Goal: Information Seeking & Learning: Learn about a topic

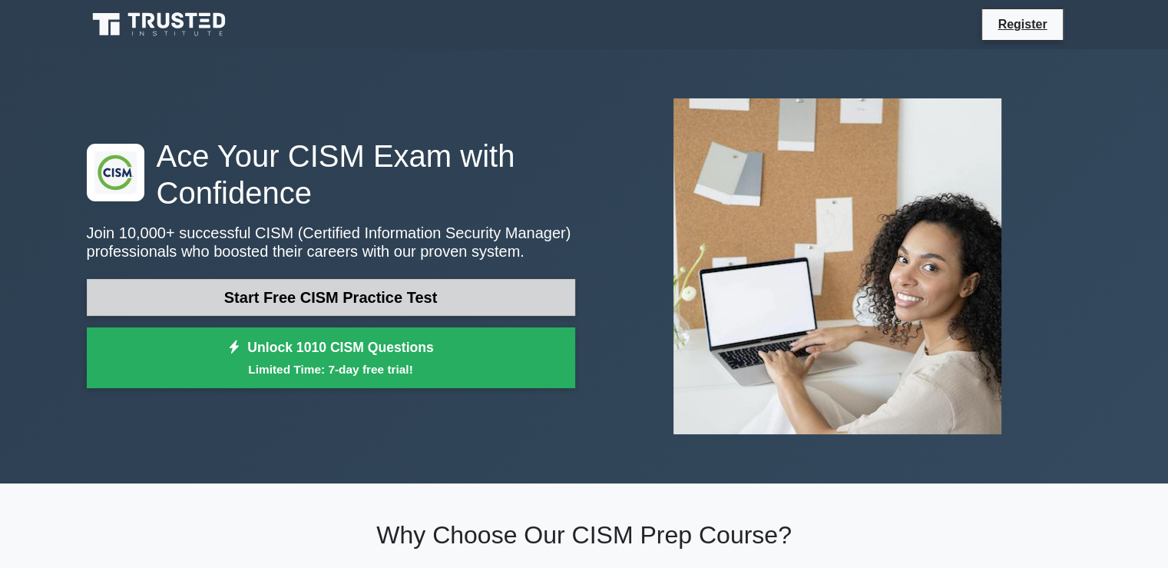
click at [406, 302] on link "Start Free CISM Practice Test" at bounding box center [331, 297] width 488 height 37
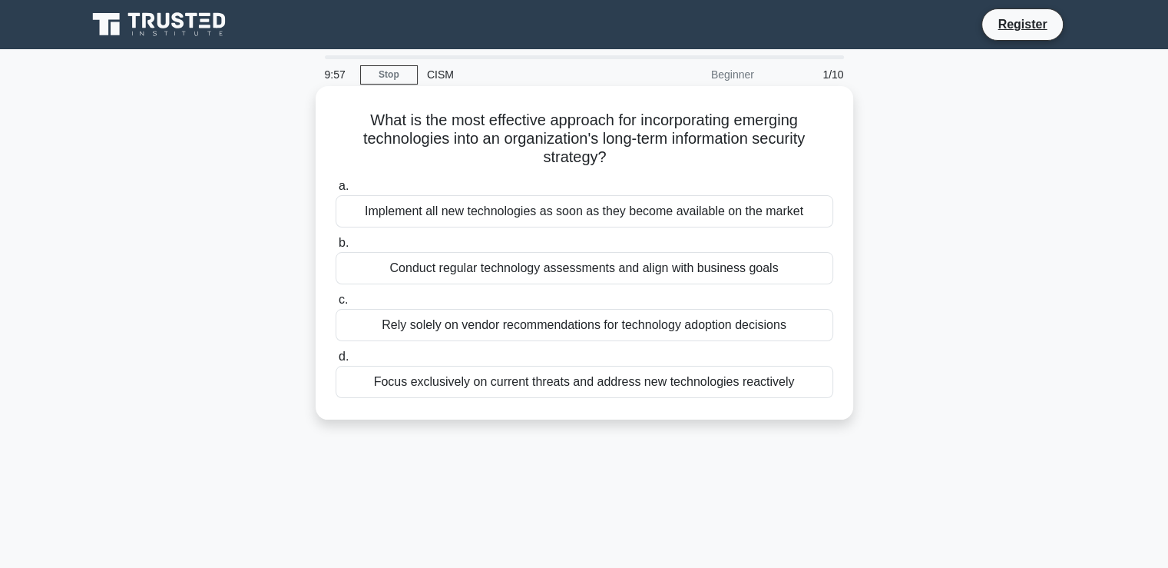
drag, startPoint x: 359, startPoint y: 118, endPoint x: 626, endPoint y: 153, distance: 268.9
click at [626, 153] on h5 "What is the most effective approach for incorporating emerging technologies int…" at bounding box center [584, 139] width 501 height 57
click at [625, 153] on icon ".spinner_0XTQ{transform-origin:center;animation:spinner_y6GP .75s linear infini…" at bounding box center [616, 158] width 18 height 18
click at [604, 270] on div "Conduct regular technology assessments and align with business goals" at bounding box center [585, 268] width 498 height 32
click at [336, 248] on input "b. Conduct regular technology assessments and align with business goals" at bounding box center [336, 243] width 0 height 10
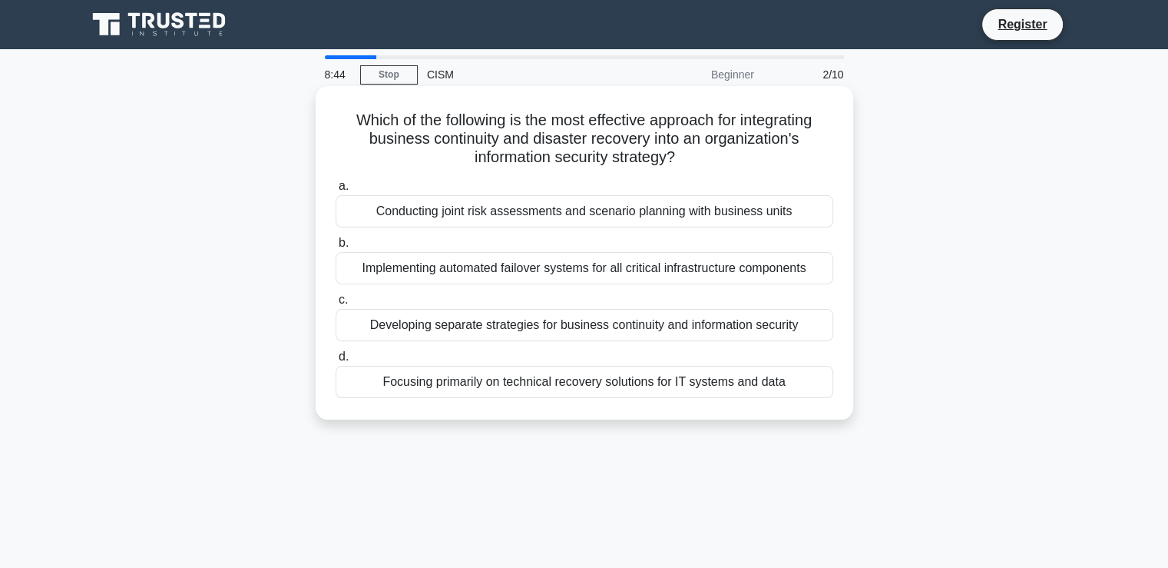
click at [486, 212] on div "Conducting joint risk assessments and scenario planning with business units" at bounding box center [585, 211] width 498 height 32
click at [336, 191] on input "a. Conducting joint risk assessments and scenario planning with business units" at bounding box center [336, 186] width 0 height 10
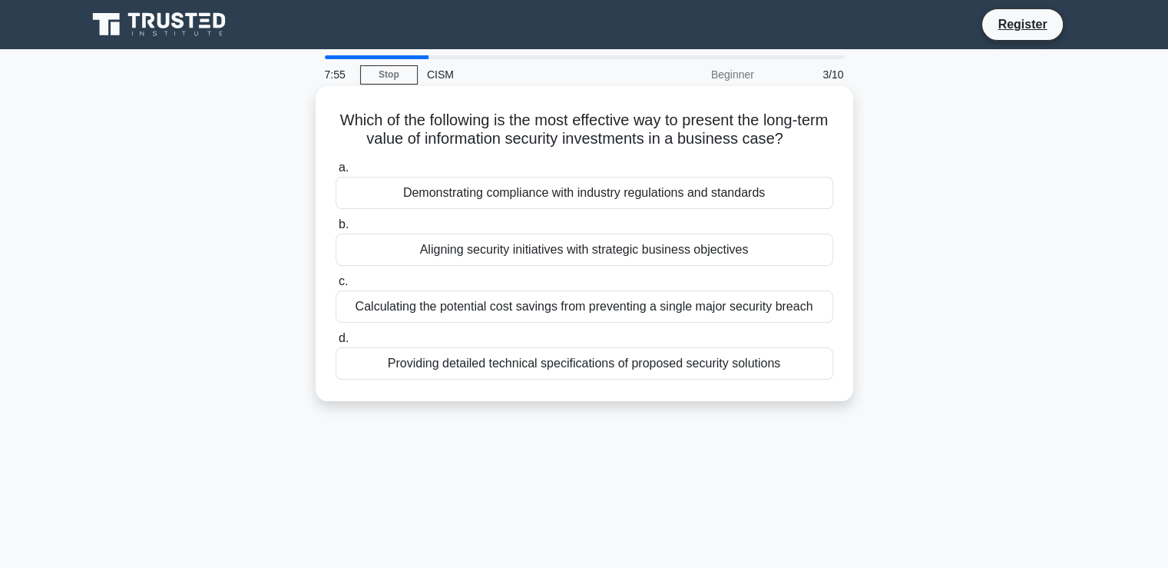
click at [508, 254] on div "Aligning security initiatives with strategic business objectives" at bounding box center [585, 249] width 498 height 32
click at [336, 230] on input "b. Aligning security initiatives with strategic business objectives" at bounding box center [336, 225] width 0 height 10
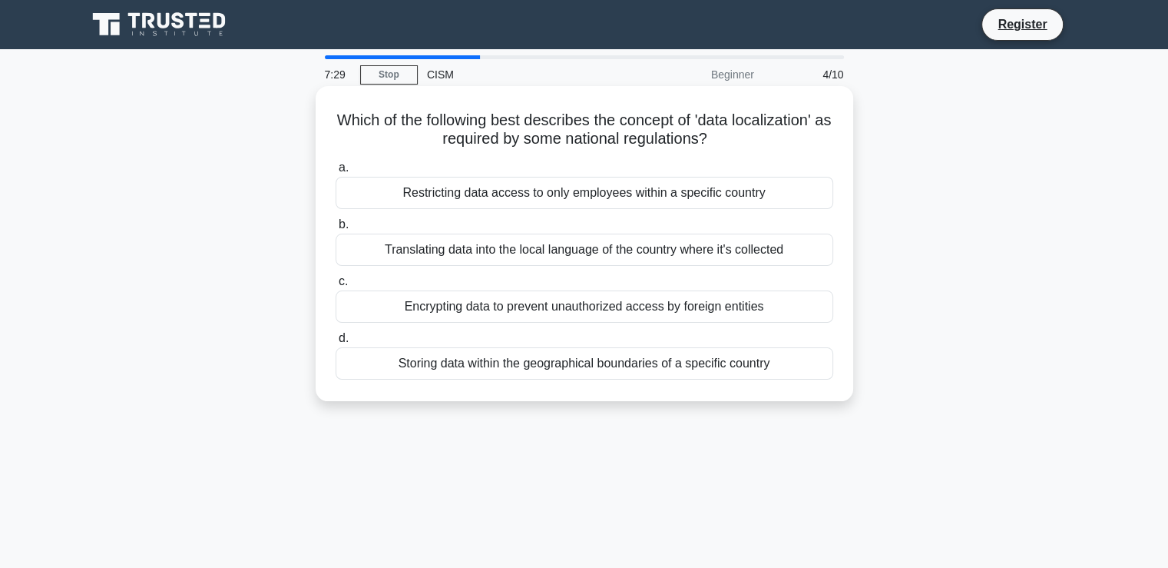
click at [664, 314] on div "Encrypting data to prevent unauthorized access by foreign entities" at bounding box center [585, 306] width 498 height 32
click at [336, 286] on input "c. Encrypting data to prevent unauthorized access by foreign entities" at bounding box center [336, 282] width 0 height 10
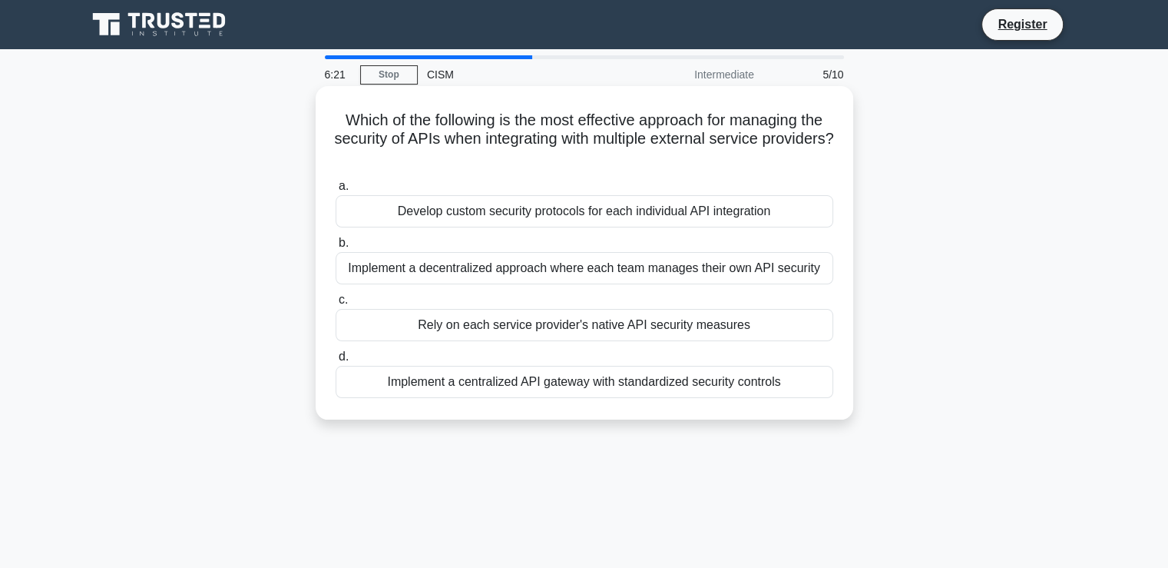
click at [636, 214] on div "Develop custom security protocols for each individual API integration" at bounding box center [585, 211] width 498 height 32
click at [336, 191] on input "a. Develop custom security protocols for each individual API integration" at bounding box center [336, 186] width 0 height 10
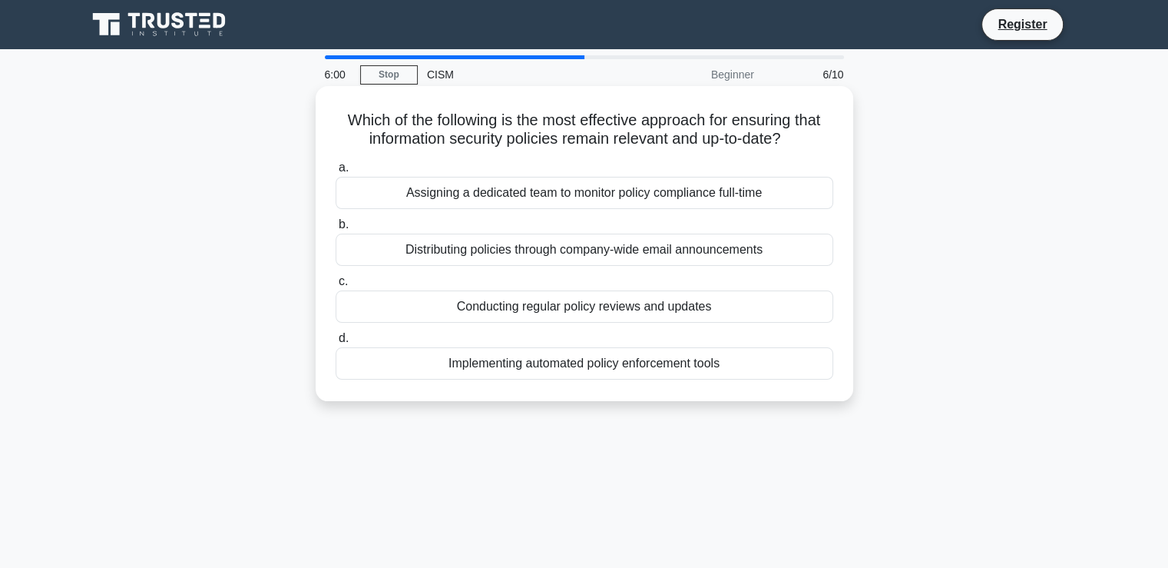
click at [614, 310] on div "Conducting regular policy reviews and updates" at bounding box center [585, 306] width 498 height 32
click at [336, 286] on input "c. Conducting regular policy reviews and updates" at bounding box center [336, 282] width 0 height 10
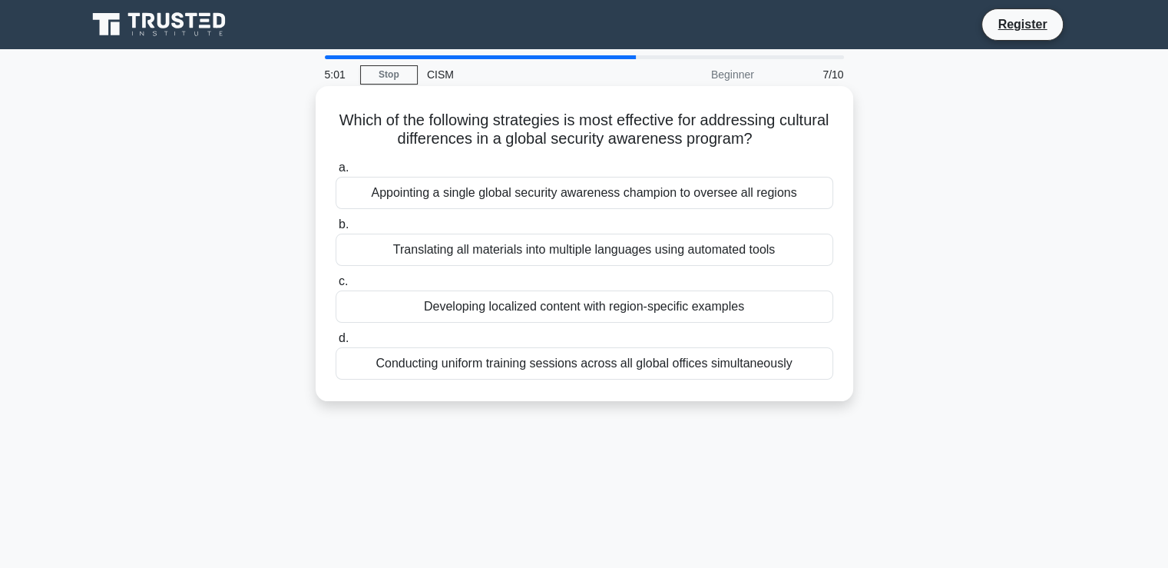
click at [565, 365] on div "Conducting uniform training sessions across all global offices simultaneously" at bounding box center [585, 363] width 498 height 32
click at [336, 343] on input "d. Conducting uniform training sessions across all global offices simultaneously" at bounding box center [336, 338] width 0 height 10
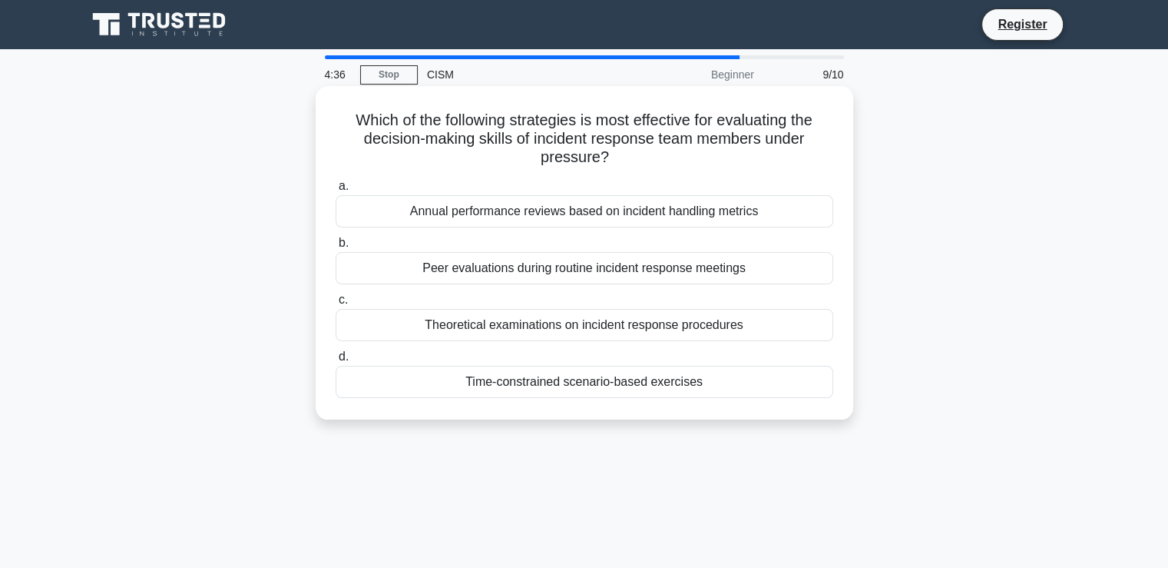
click at [687, 386] on div "Time-constrained scenario-based exercises" at bounding box center [585, 382] width 498 height 32
click at [336, 362] on input "d. Time-constrained scenario-based exercises" at bounding box center [336, 357] width 0 height 10
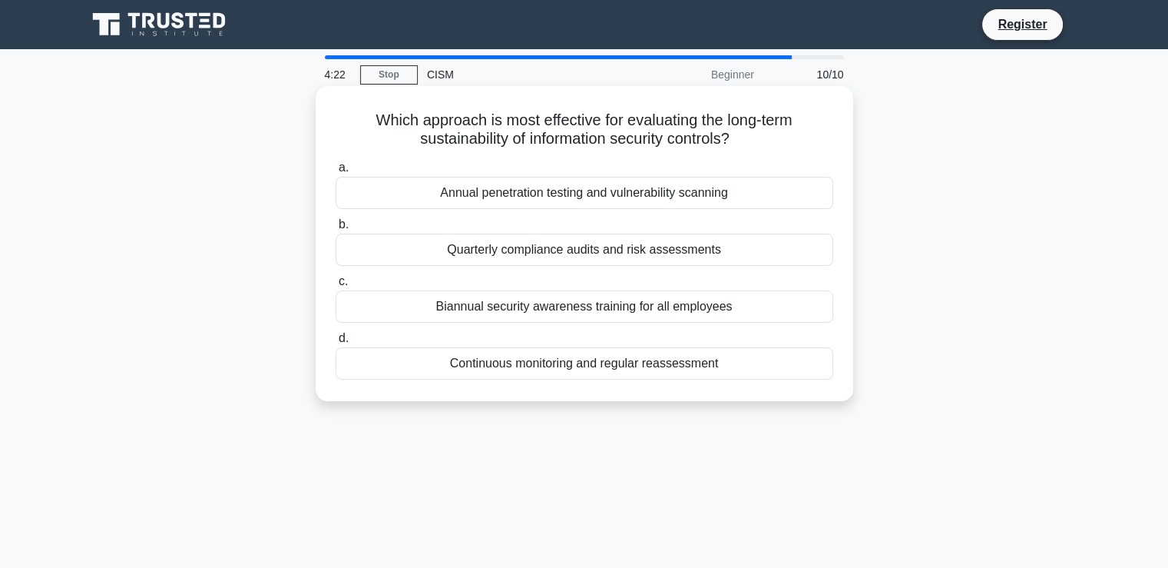
click at [655, 369] on div "Continuous monitoring and regular reassessment" at bounding box center [585, 363] width 498 height 32
click at [336, 343] on input "d. Continuous monitoring and regular reassessment" at bounding box center [336, 338] width 0 height 10
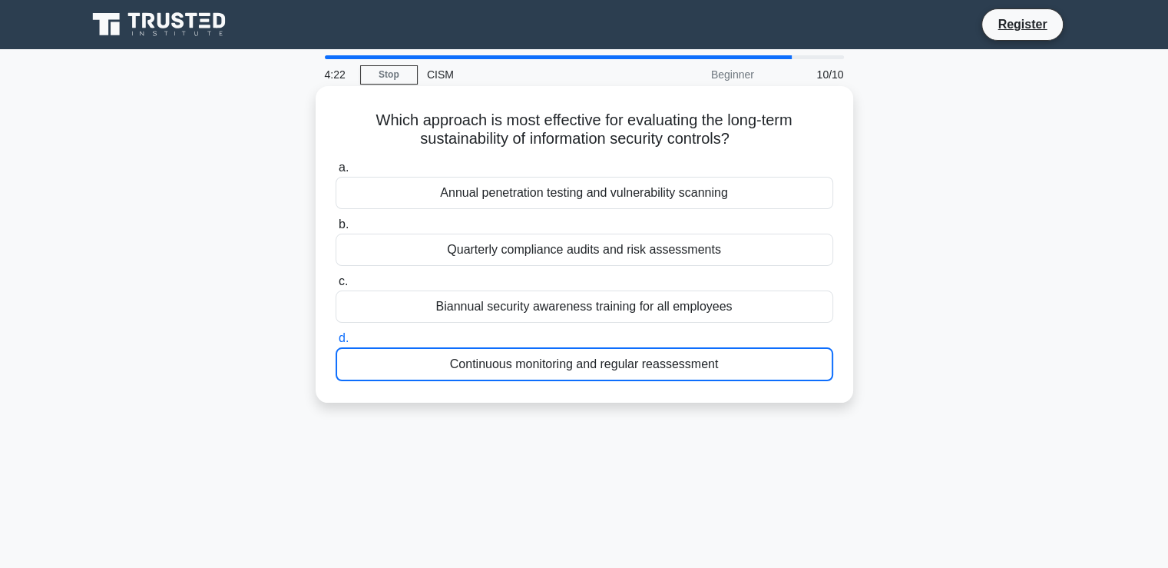
click at [655, 369] on div "Continuous monitoring and regular reassessment" at bounding box center [585, 364] width 498 height 34
click at [336, 343] on input "d. Continuous monitoring and regular reassessment" at bounding box center [336, 338] width 0 height 10
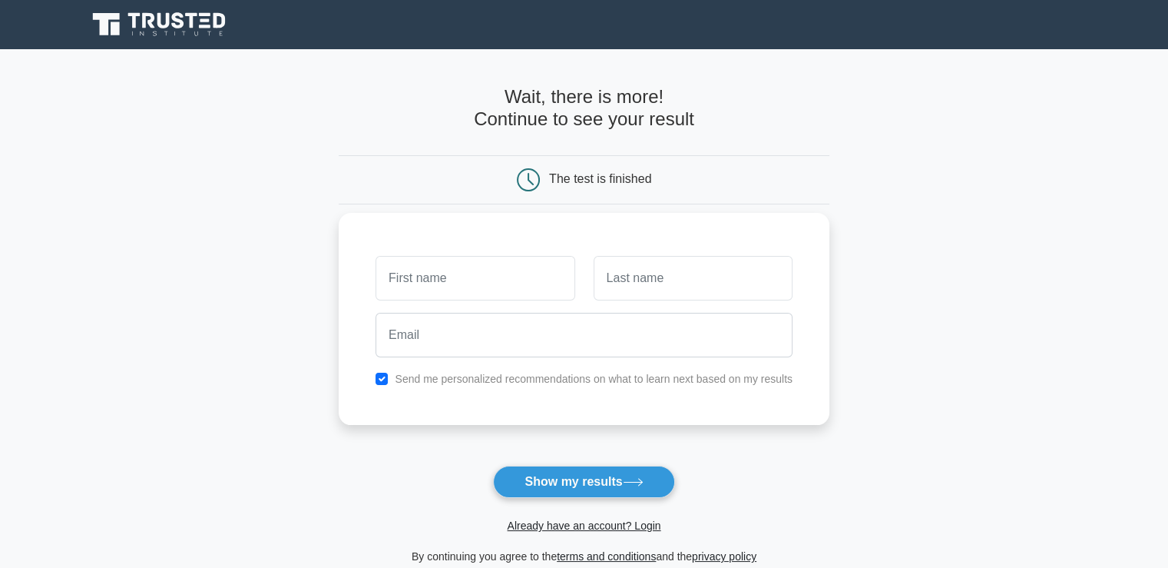
click at [449, 282] on input "text" at bounding box center [475, 278] width 199 height 45
type input "Navaneethsa"
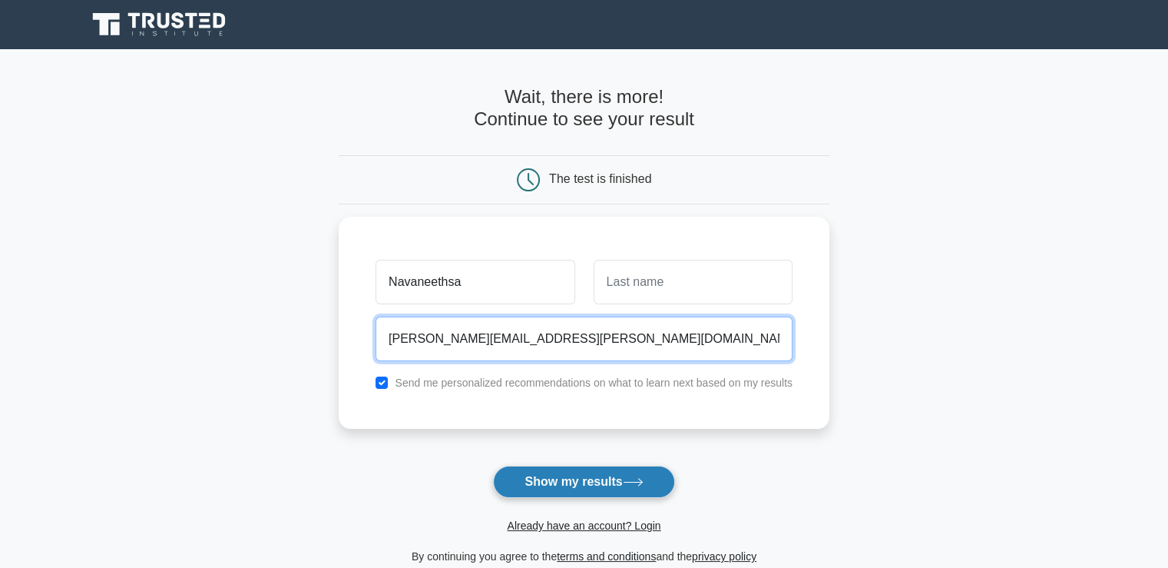
type input "navaneetha.allam@gmail.com"
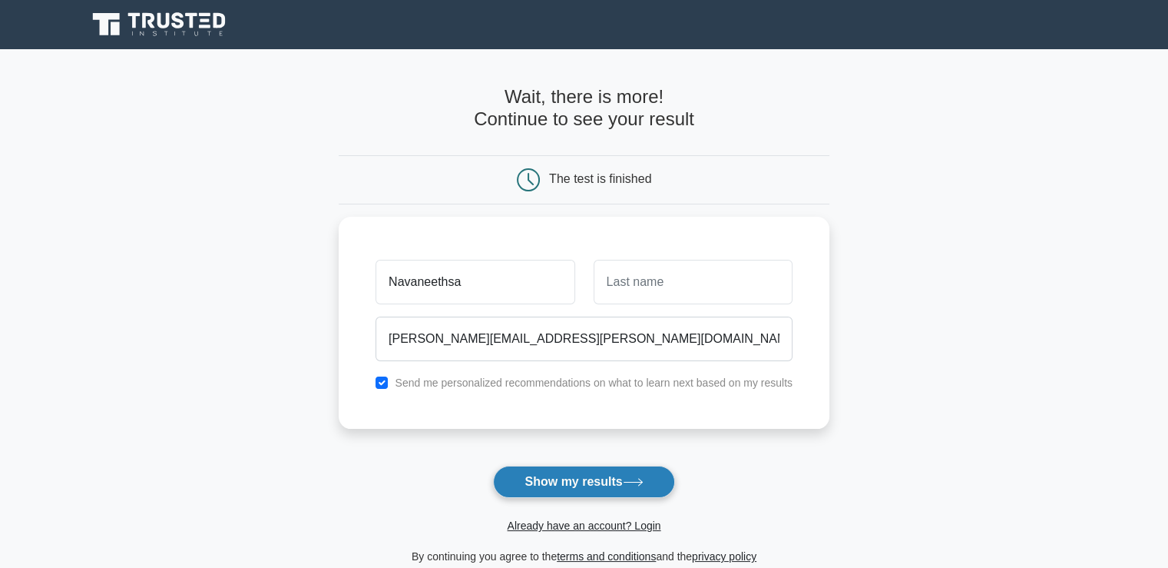
click at [560, 479] on button "Show my results" at bounding box center [583, 481] width 181 height 32
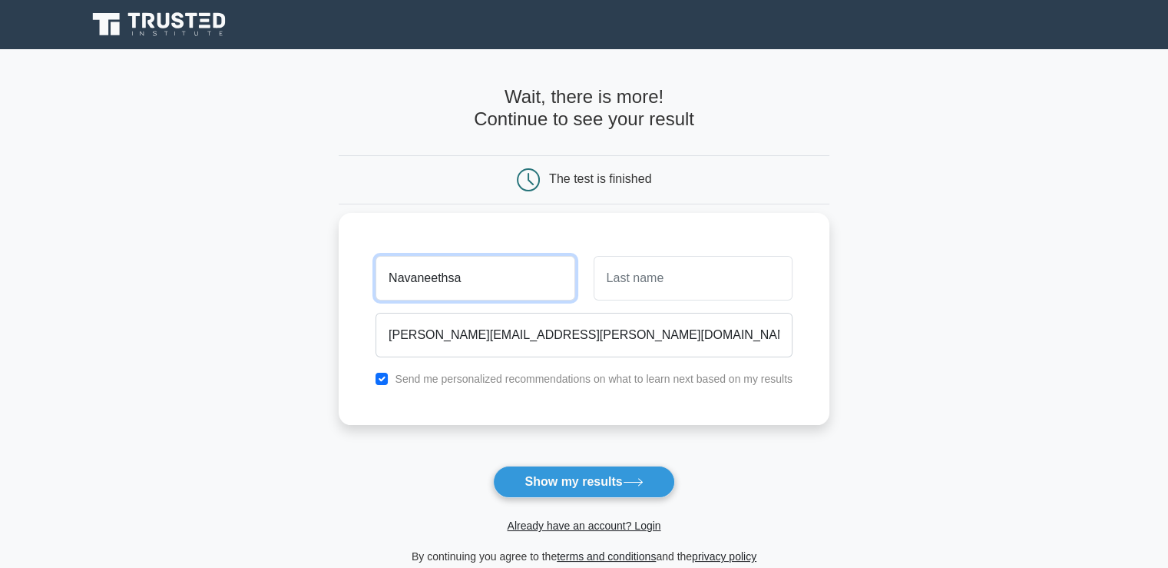
click at [453, 280] on input "Navaneethsa" at bounding box center [475, 278] width 199 height 45
type input "Navaneetha"
click at [627, 288] on input "text" at bounding box center [693, 278] width 199 height 45
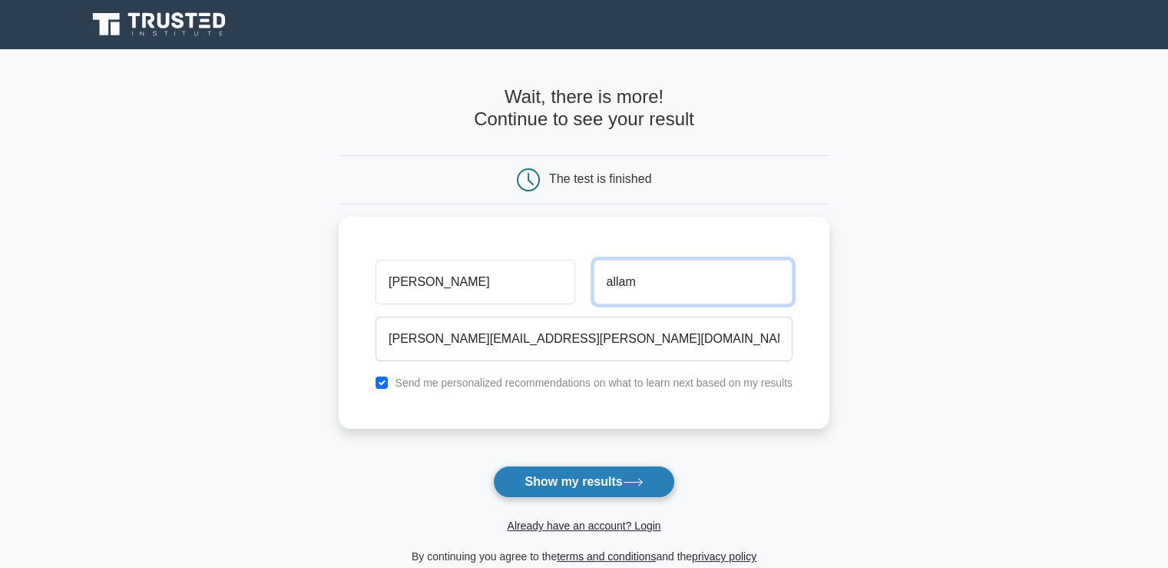
type input "allam"
click at [591, 488] on button "Show my results" at bounding box center [583, 481] width 181 height 32
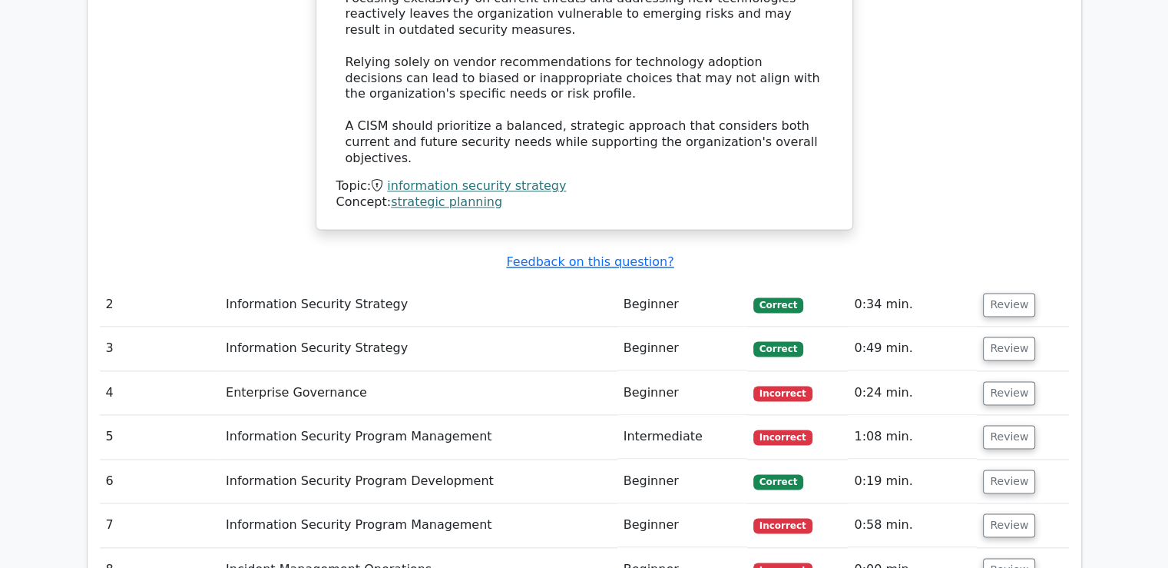
scroll to position [2074, 0]
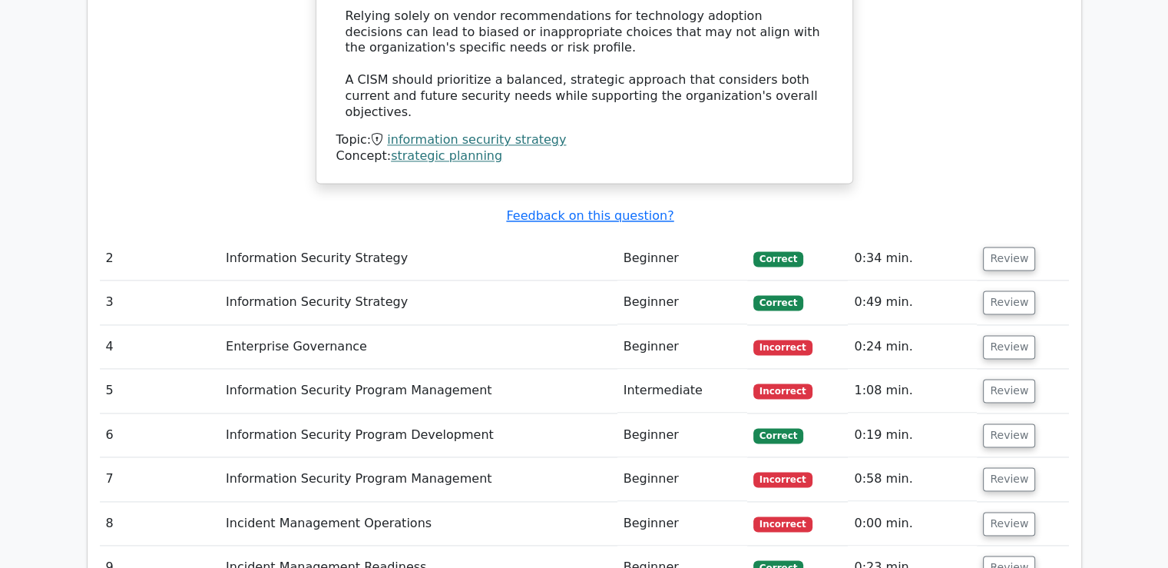
click at [258, 325] on td "Enterprise Governance" at bounding box center [419, 347] width 398 height 44
click at [894, 325] on td "0:24 min." at bounding box center [912, 347] width 129 height 44
click at [1014, 335] on button "Review" at bounding box center [1009, 347] width 52 height 24
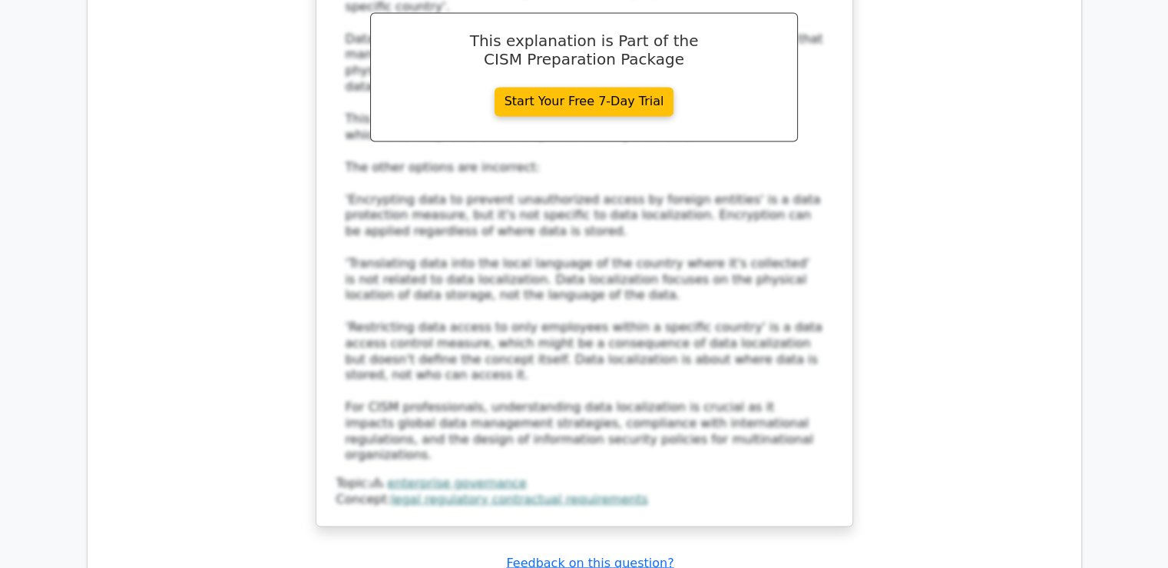
scroll to position [2842, 0]
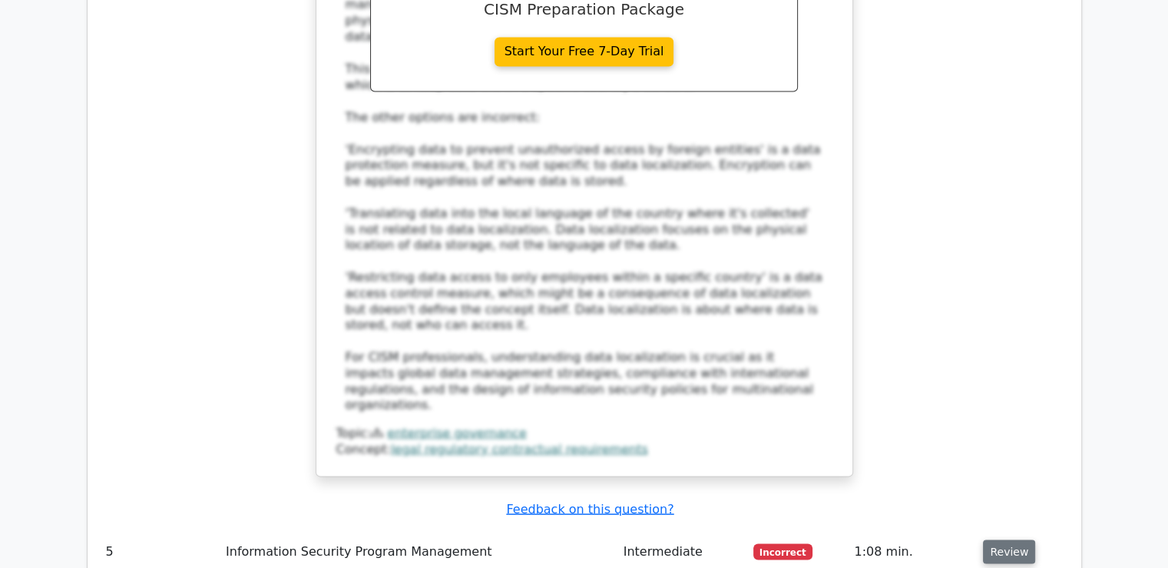
click at [1012, 539] on button "Review" at bounding box center [1009, 551] width 52 height 24
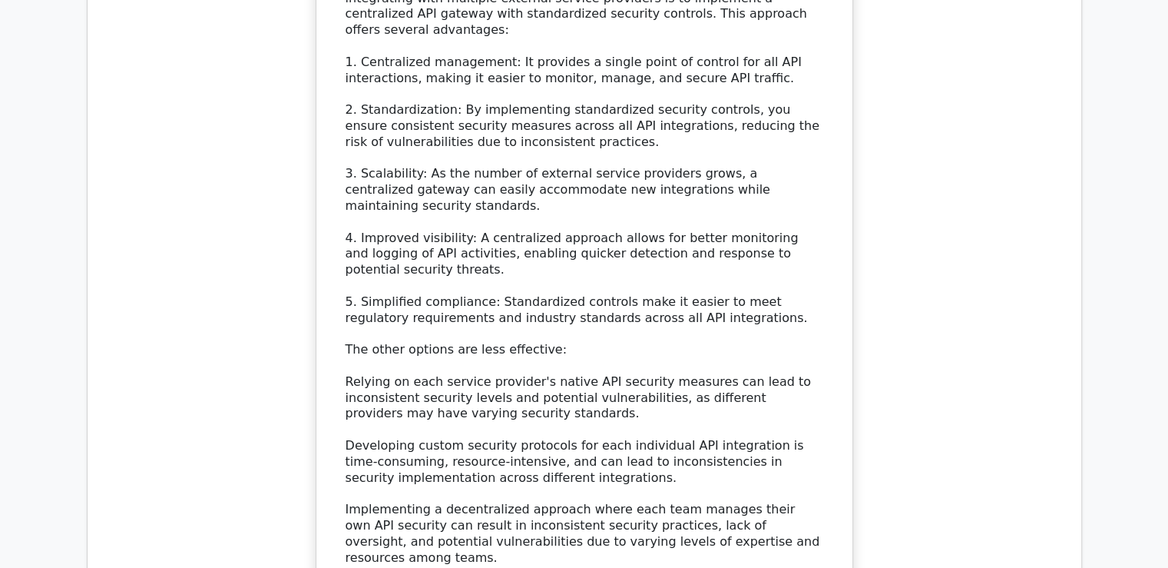
scroll to position [3994, 0]
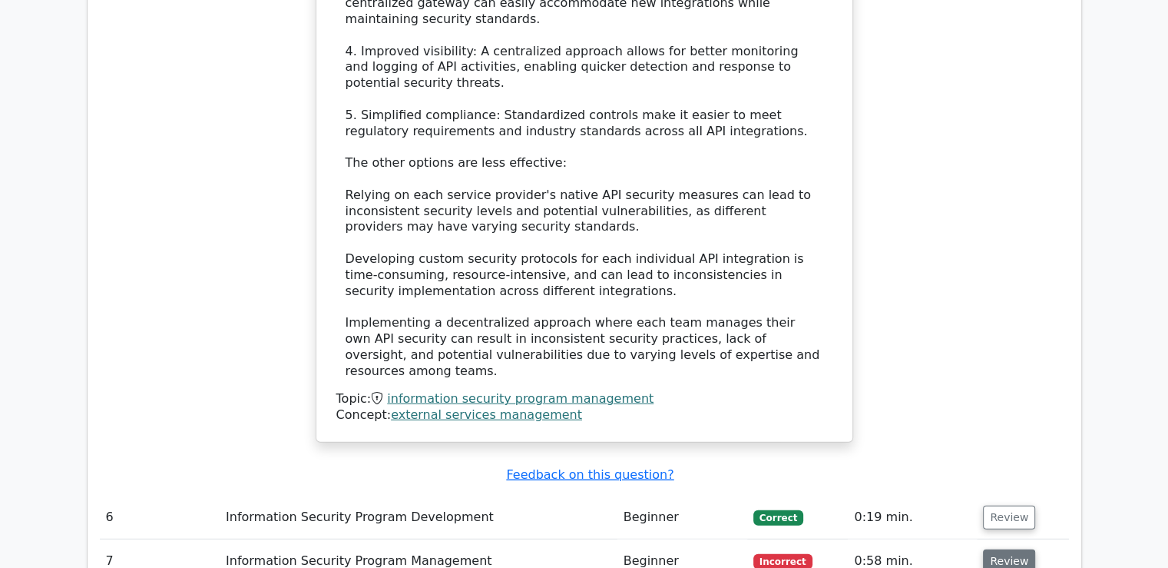
click at [1009, 549] on button "Review" at bounding box center [1009, 561] width 52 height 24
click at [1008, 549] on button "Review" at bounding box center [1009, 561] width 52 height 24
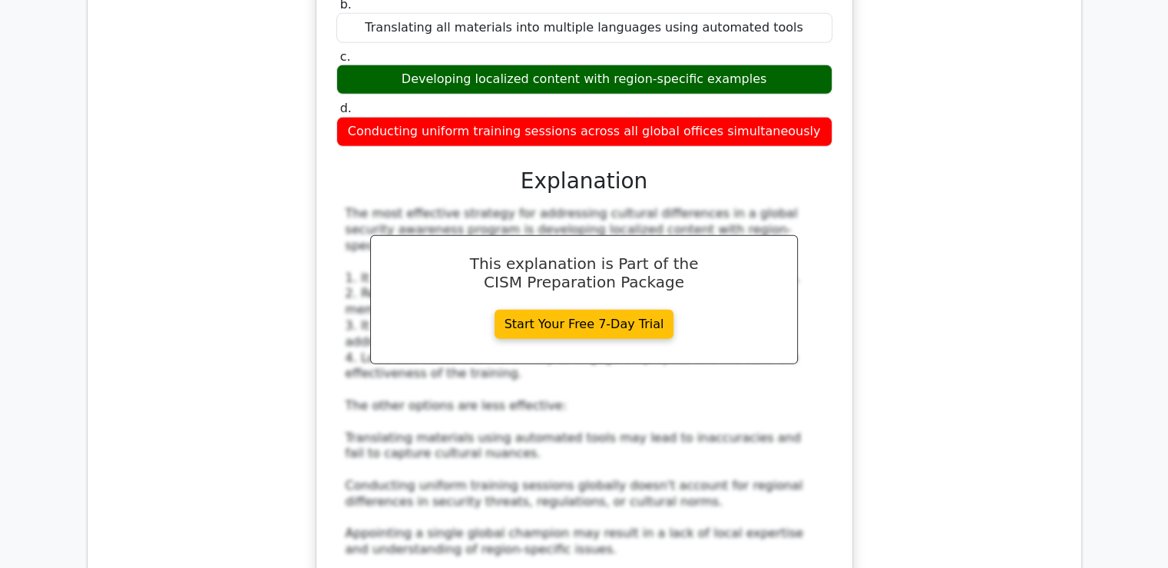
scroll to position [4762, 0]
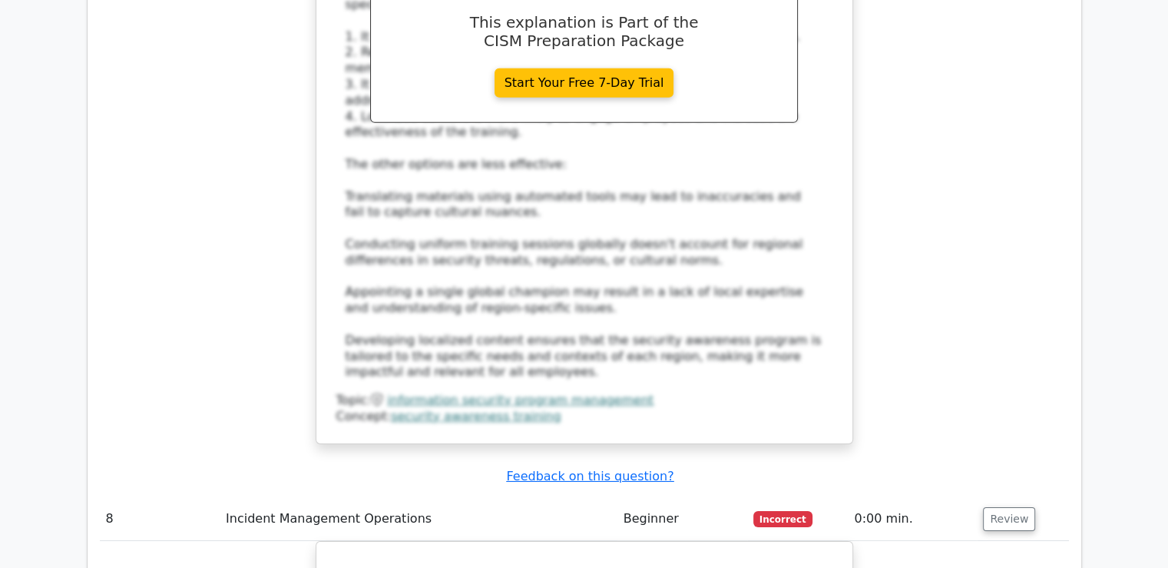
scroll to position [5069, 0]
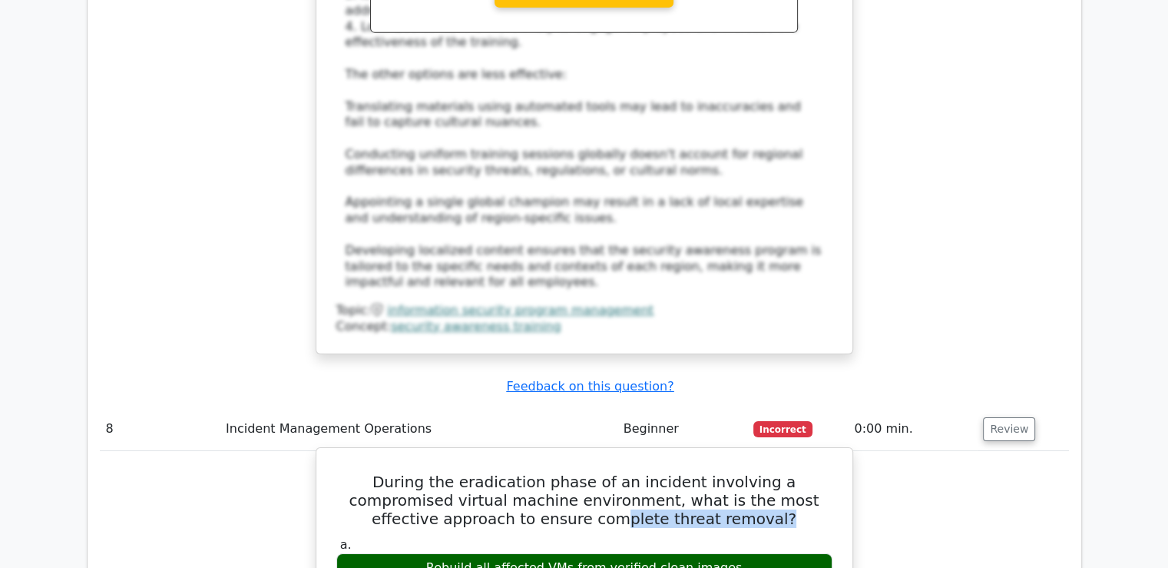
drag, startPoint x: 550, startPoint y: 230, endPoint x: 763, endPoint y: 224, distance: 212.8
click at [763, 472] on h5 "During the eradication phase of an incident involving a compromised virtual mac…" at bounding box center [584, 499] width 499 height 55
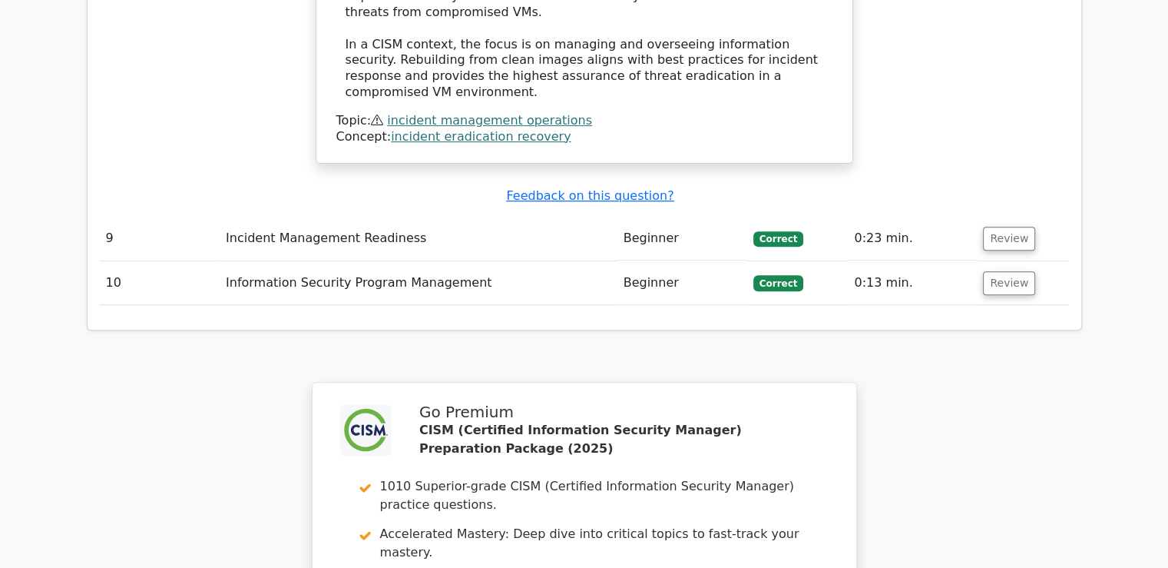
scroll to position [6375, 0]
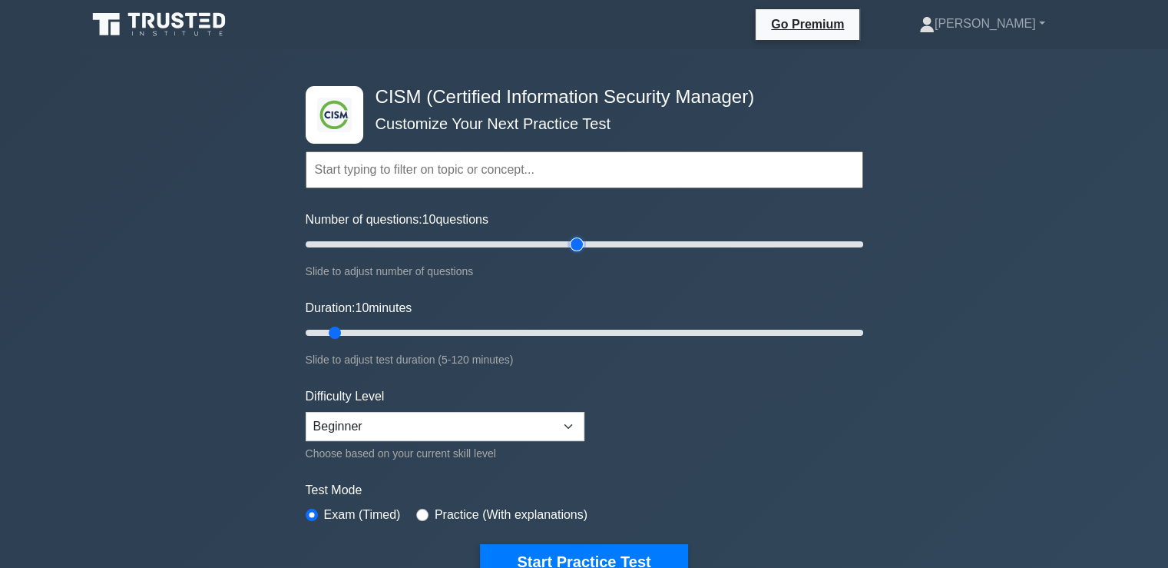
click at [584, 241] on input "Number of questions: 10 questions" at bounding box center [585, 244] width 558 height 18
click at [527, 242] on input "Number of questions: 80 questions" at bounding box center [585, 244] width 558 height 18
click at [498, 242] on input "Number of questions: 80 questions" at bounding box center [585, 244] width 558 height 18
click at [453, 246] on input "Number of questions: 70 questions" at bounding box center [585, 244] width 558 height 18
type input "50"
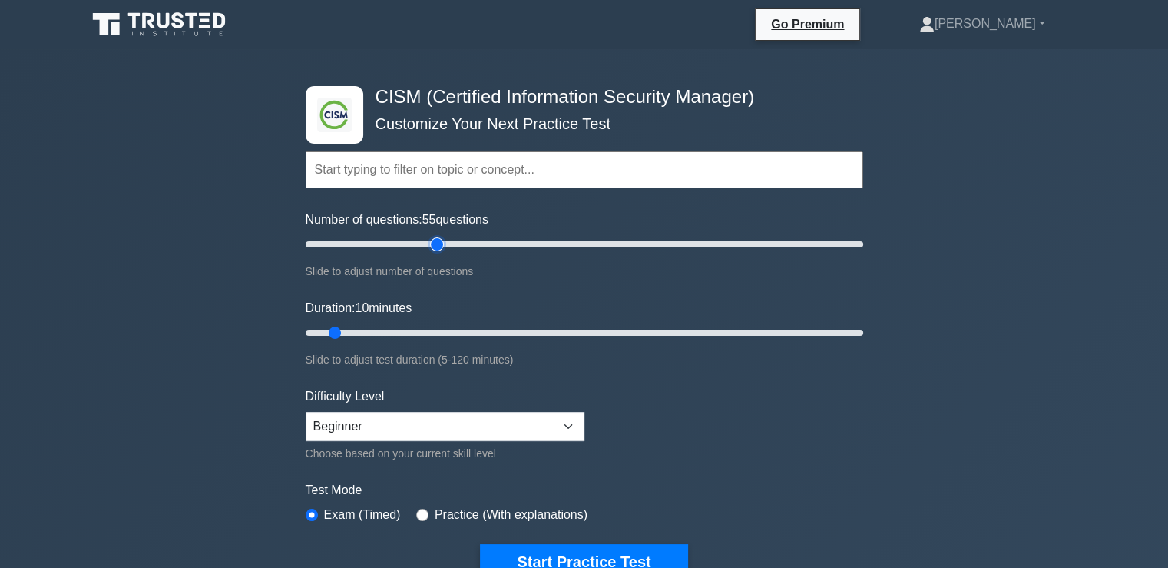
click at [441, 243] on input "Number of questions: 55 questions" at bounding box center [585, 244] width 558 height 18
click at [431, 424] on select "Beginner Intermediate Expert" at bounding box center [445, 426] width 279 height 29
select select "intermediate"
click at [306, 412] on select "Beginner Intermediate Expert" at bounding box center [445, 426] width 279 height 29
click at [404, 244] on input "Number of questions: 40 questions" at bounding box center [585, 244] width 558 height 18
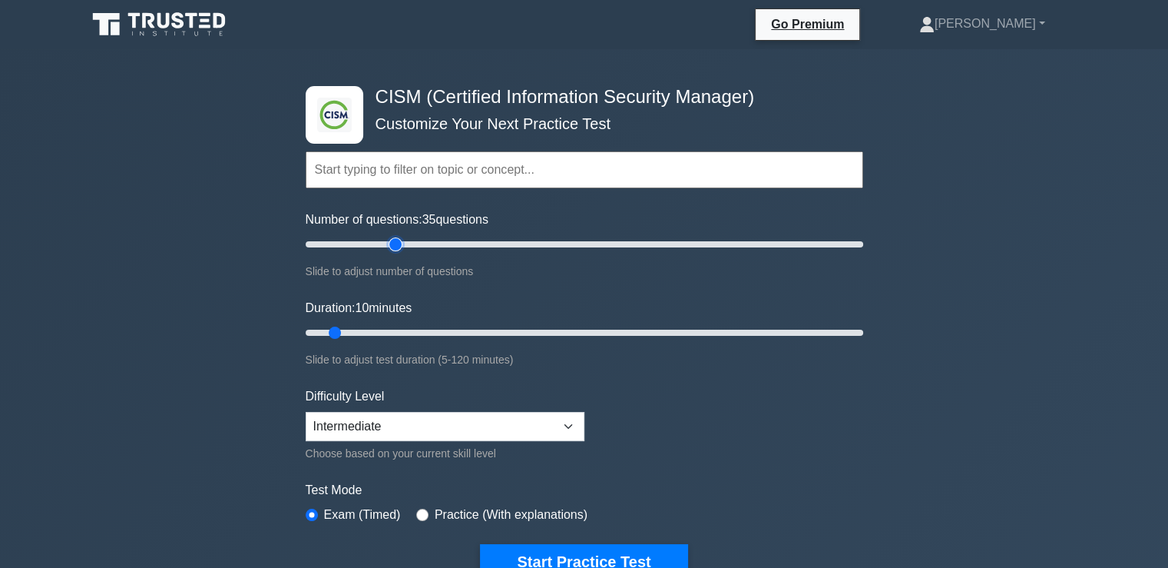
click at [391, 243] on input "Number of questions: 35 questions" at bounding box center [585, 244] width 558 height 18
type input "25"
click at [372, 243] on input "Number of questions: 25 questions" at bounding box center [585, 244] width 558 height 18
type input "15"
click at [347, 331] on input "Duration: 15 minutes" at bounding box center [585, 332] width 558 height 18
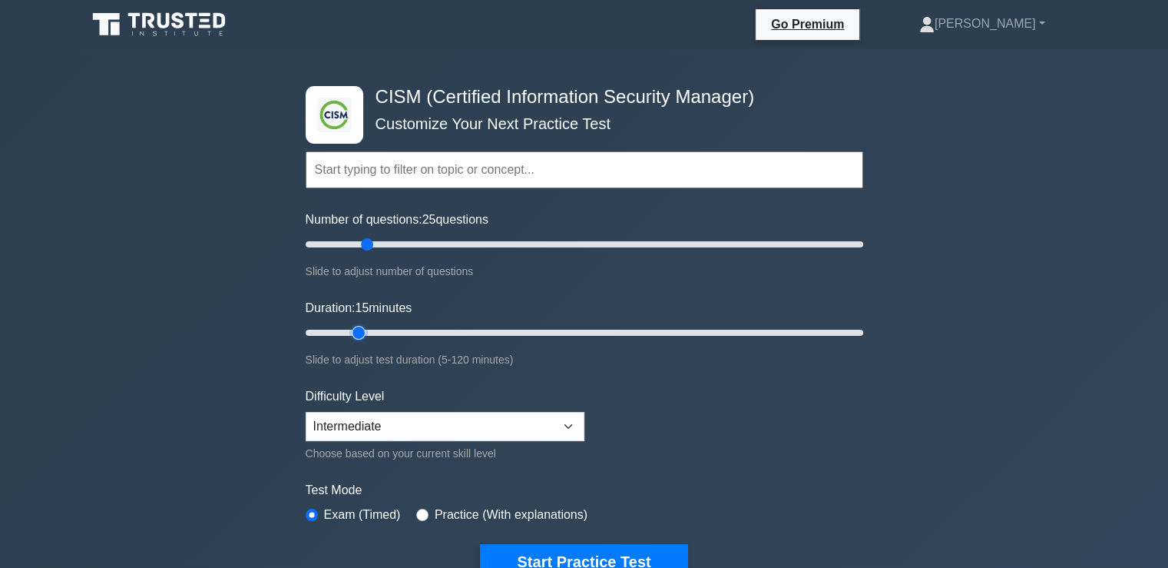
scroll to position [154, 0]
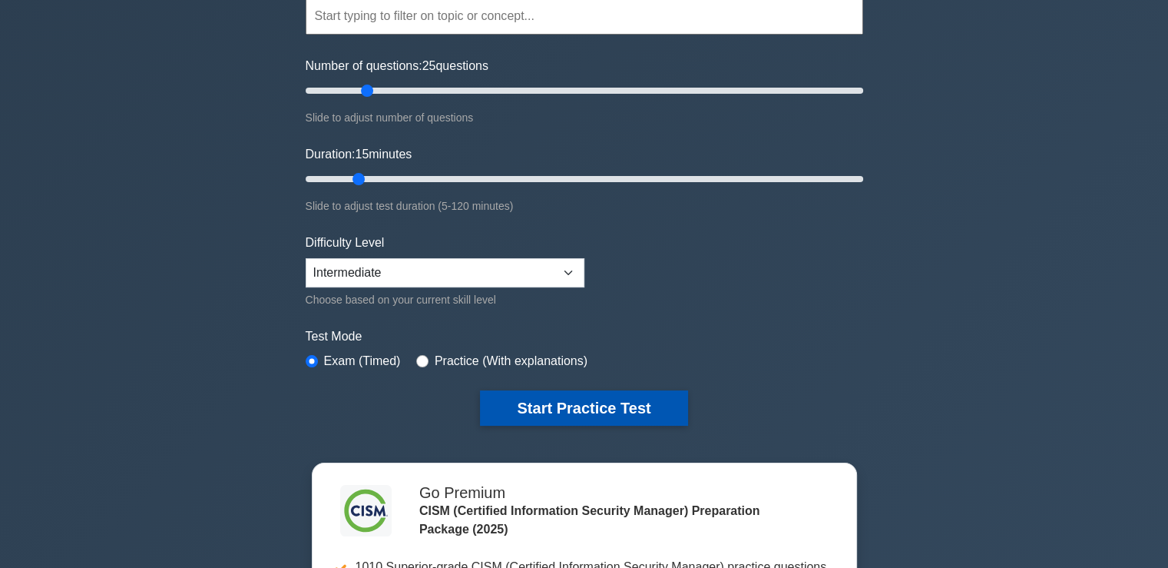
click at [556, 401] on button "Start Practice Test" at bounding box center [583, 407] width 207 height 35
